Goal: Information Seeking & Learning: Learn about a topic

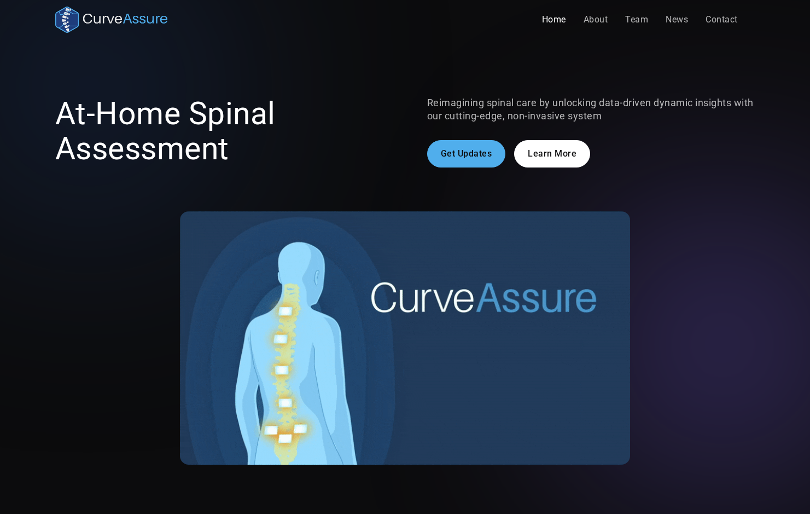
click at [549, 24] on link "Home" at bounding box center [554, 20] width 42 height 22
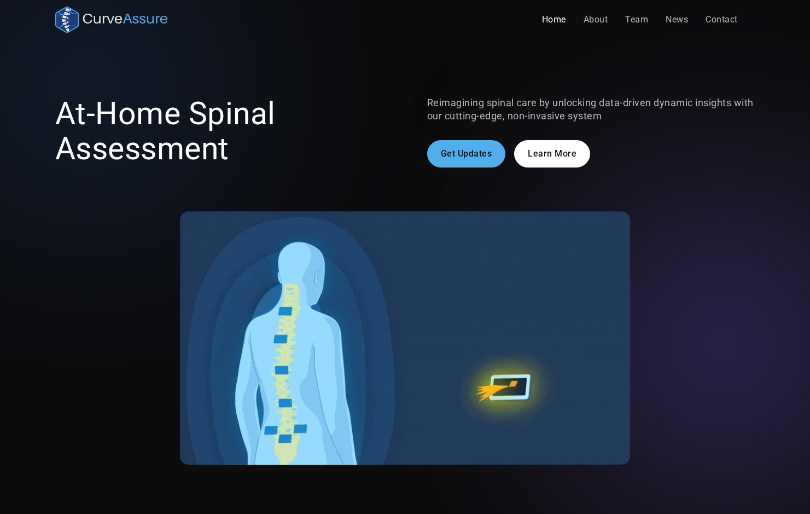
scroll to position [364, 0]
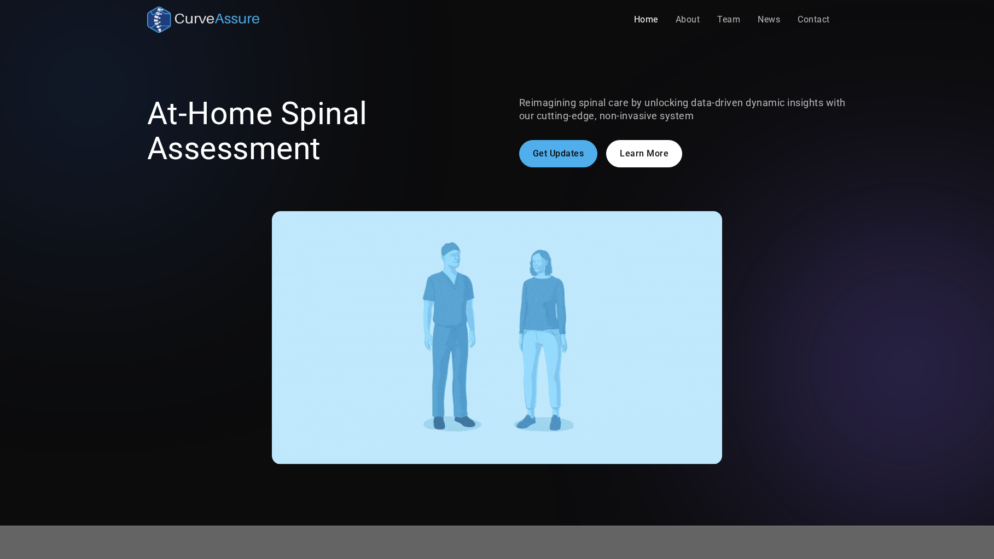
click at [900, 230] on div "At-Home Spinal Assessment Reimagining spinal care by unlocking data-driven dyna…" at bounding box center [497, 263] width 994 height 526
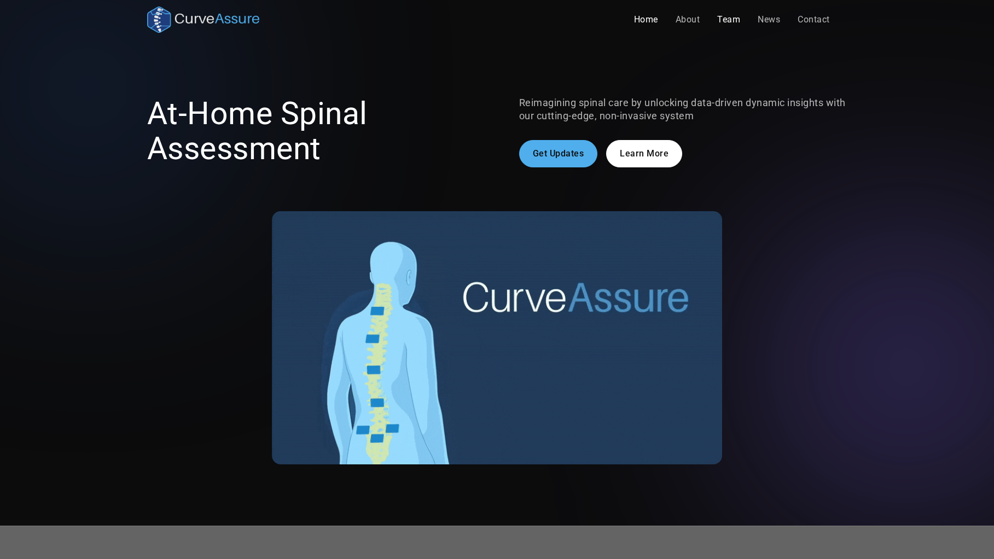
click at [730, 24] on link "Team" at bounding box center [728, 20] width 40 height 22
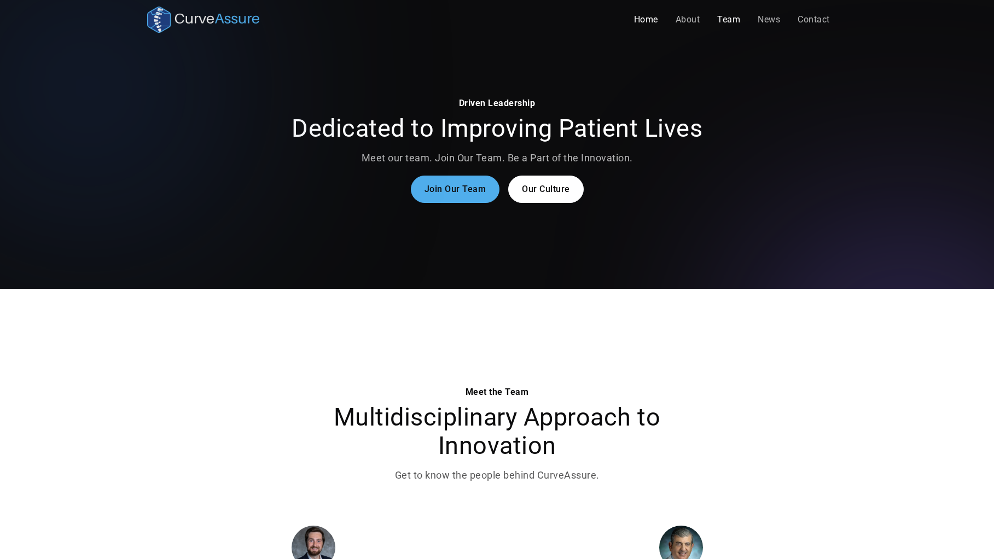
click at [648, 22] on link "Home" at bounding box center [646, 20] width 42 height 22
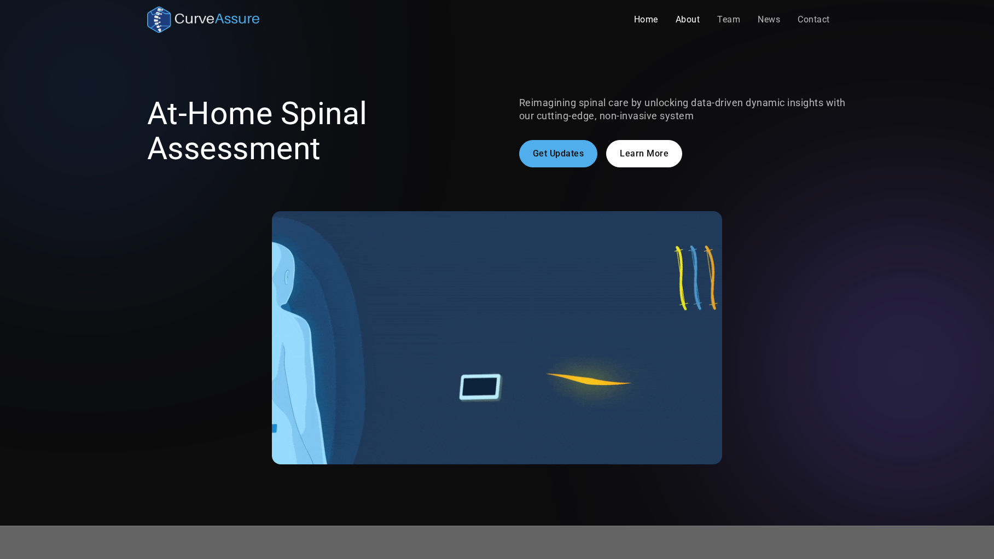
click at [684, 23] on link "About" at bounding box center [688, 20] width 42 height 22
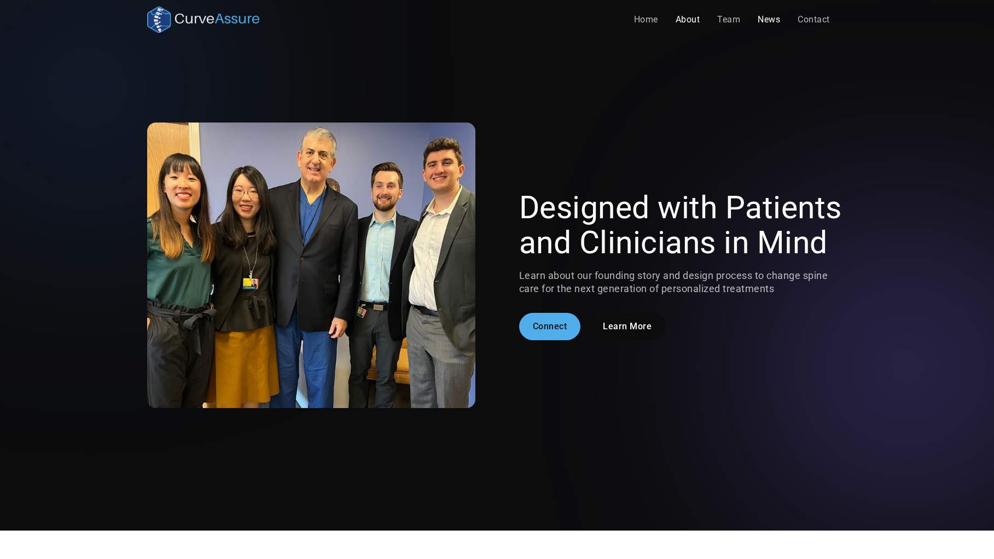
click at [772, 19] on link "News" at bounding box center [769, 20] width 40 height 22
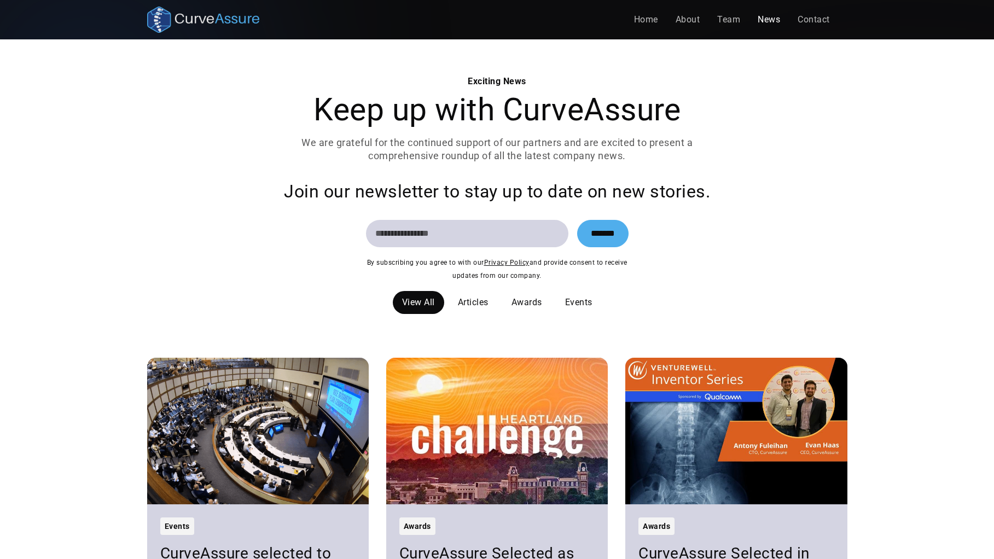
click at [448, 229] on input "Email Form" at bounding box center [467, 233] width 202 height 27
type input "**********"
click at [607, 234] on input "*******" at bounding box center [602, 233] width 51 height 27
type input "**********"
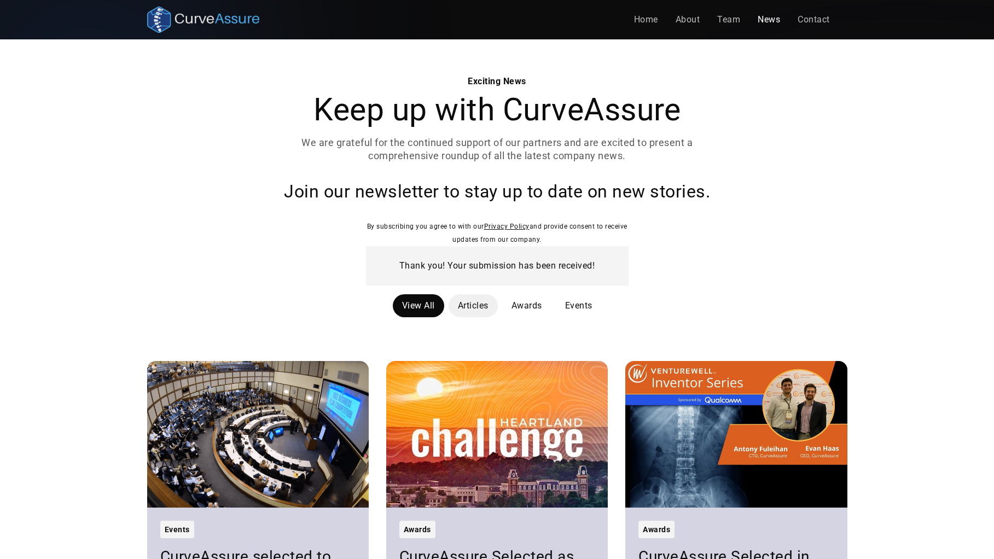
click at [473, 306] on div "Articles" at bounding box center [473, 305] width 31 height 13
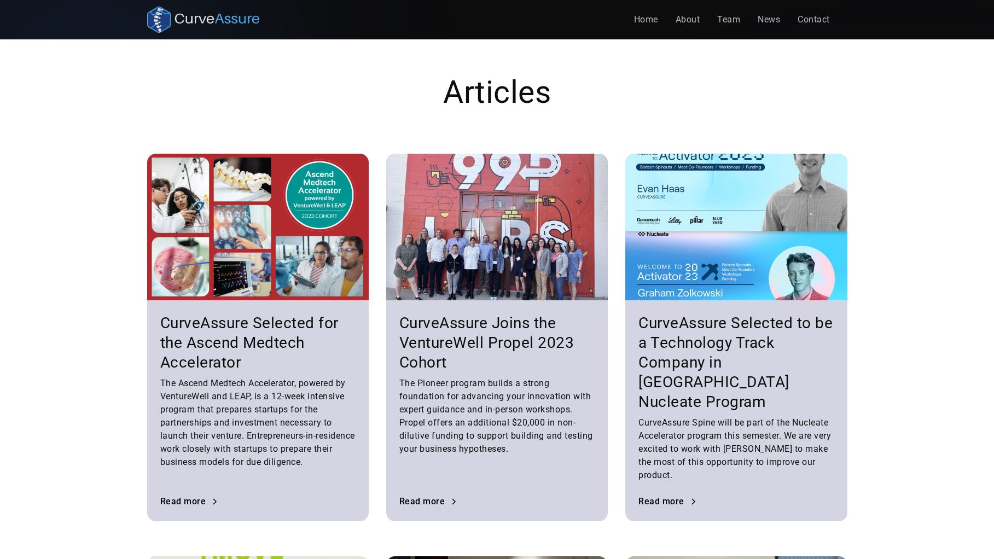
click at [917, 211] on div "Articles CurveAssure Selected for the Ascend Medtech Accelerator The Ascend Med…" at bounding box center [497, 501] width 994 height 925
click at [731, 24] on link "Team" at bounding box center [728, 20] width 40 height 22
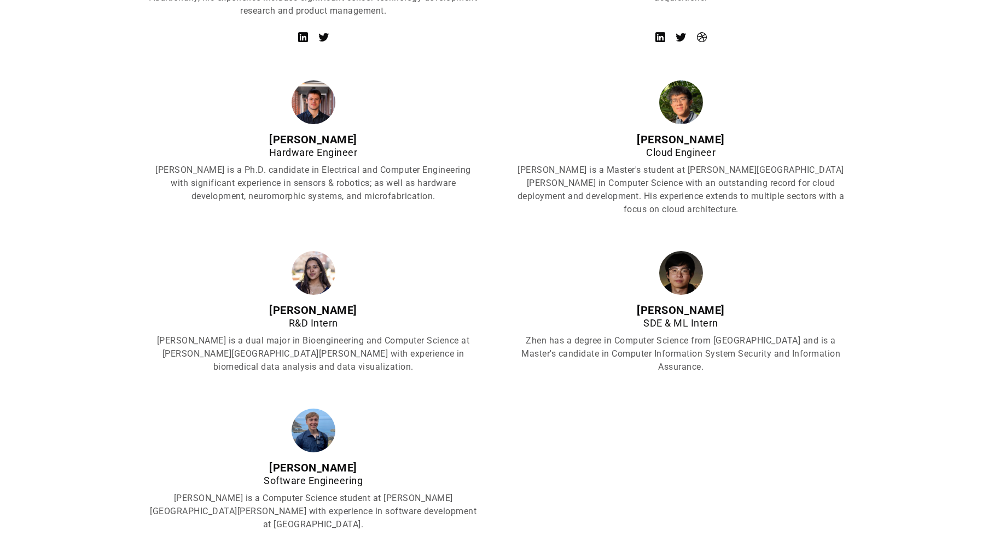
scroll to position [638, 0]
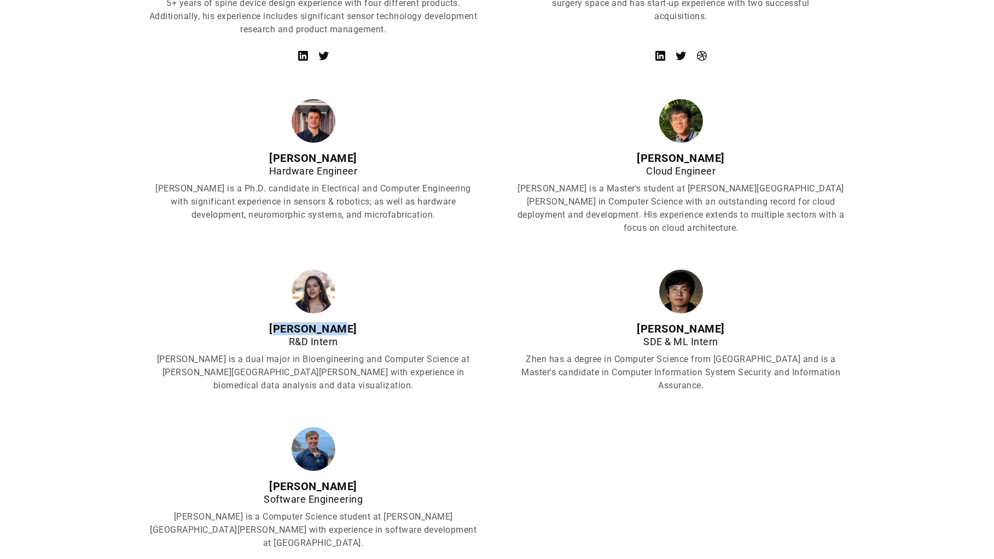
drag, startPoint x: 282, startPoint y: 315, endPoint x: 341, endPoint y: 314, distance: 59.1
click at [341, 322] on div "[PERSON_NAME]" at bounding box center [313, 328] width 333 height 13
click at [371, 322] on div "[PERSON_NAME]" at bounding box center [313, 328] width 333 height 13
drag, startPoint x: 279, startPoint y: 313, endPoint x: 352, endPoint y: 317, distance: 72.8
click at [352, 322] on div "[PERSON_NAME]" at bounding box center [313, 328] width 333 height 13
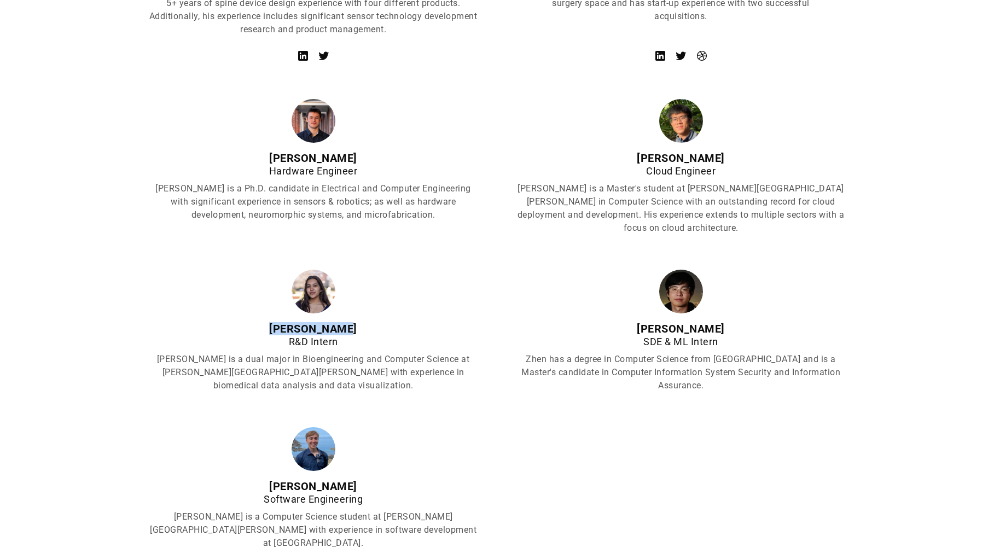
copy div "[PERSON_NAME]"
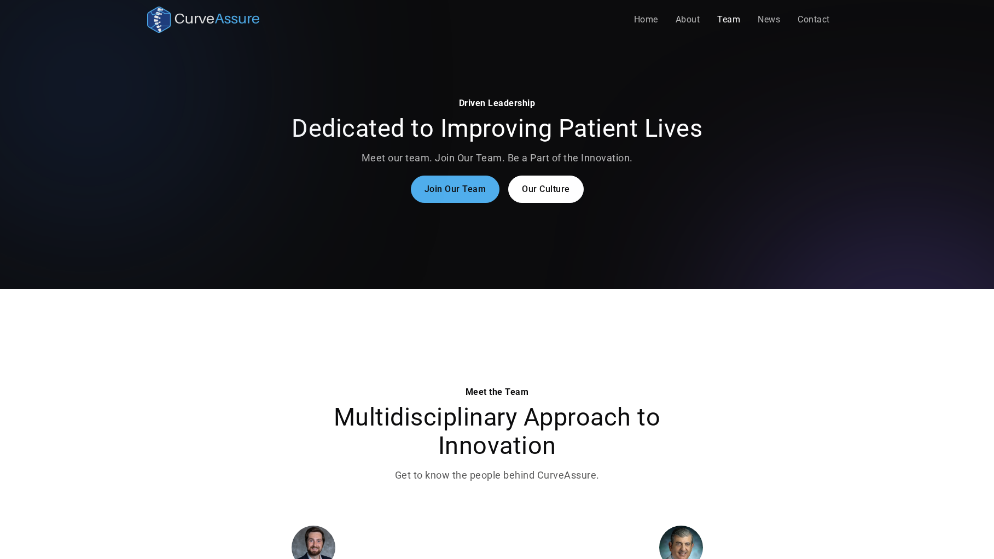
scroll to position [537, 0]
